Goal: Task Accomplishment & Management: Use online tool/utility

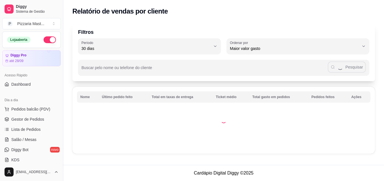
select select "30"
select select "HIGHEST_TOTAL_SPENT_WITH_ORDERS"
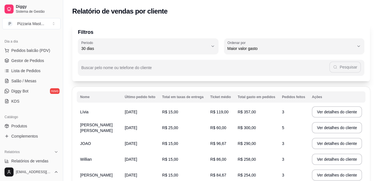
scroll to position [58, 0]
click at [27, 73] on span "Lista de Pedidos" at bounding box center [25, 71] width 29 height 6
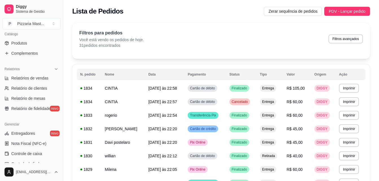
scroll to position [142, 0]
click at [25, 75] on link "Relatórios de vendas" at bounding box center [31, 78] width 58 height 9
select select "ALL"
select select "0"
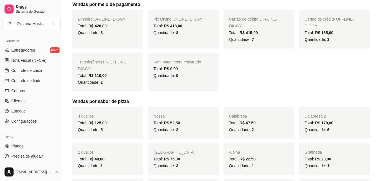
scroll to position [166, 0]
